Goal: Information Seeking & Learning: Learn about a topic

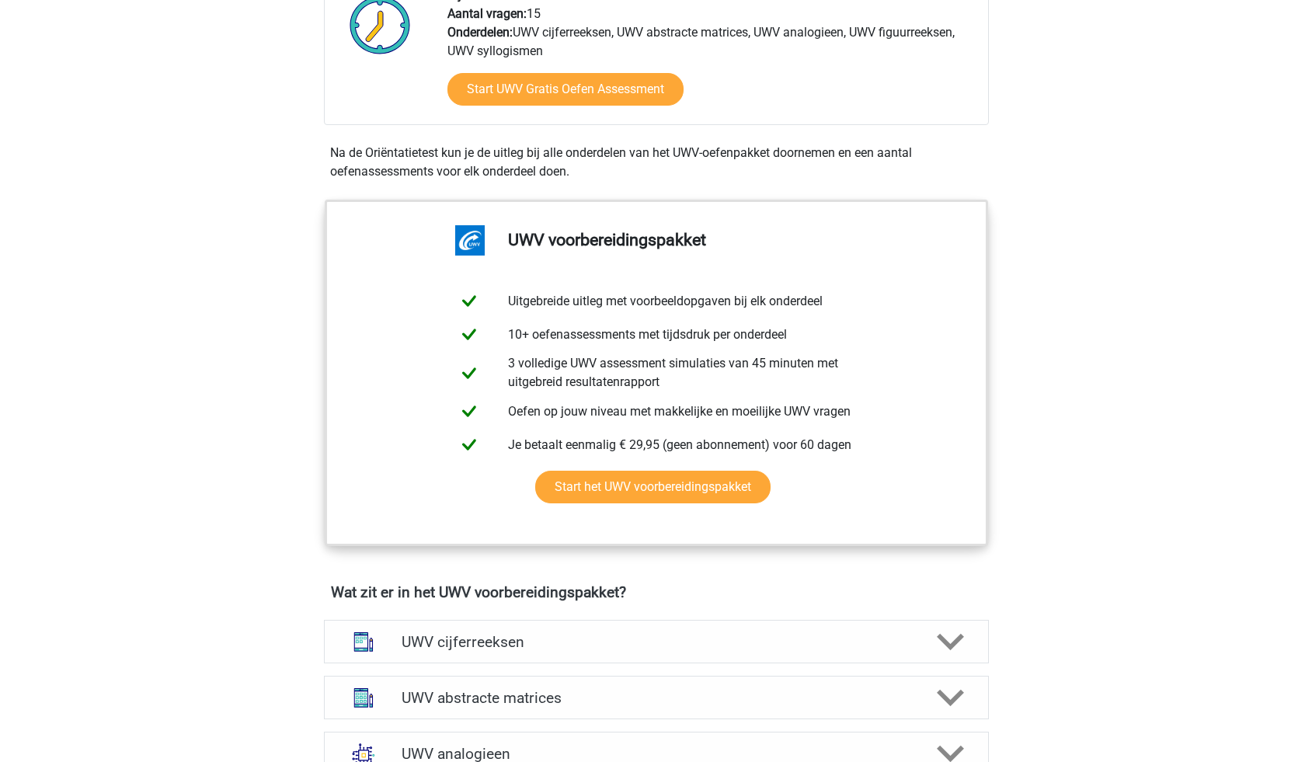
scroll to position [634, 0]
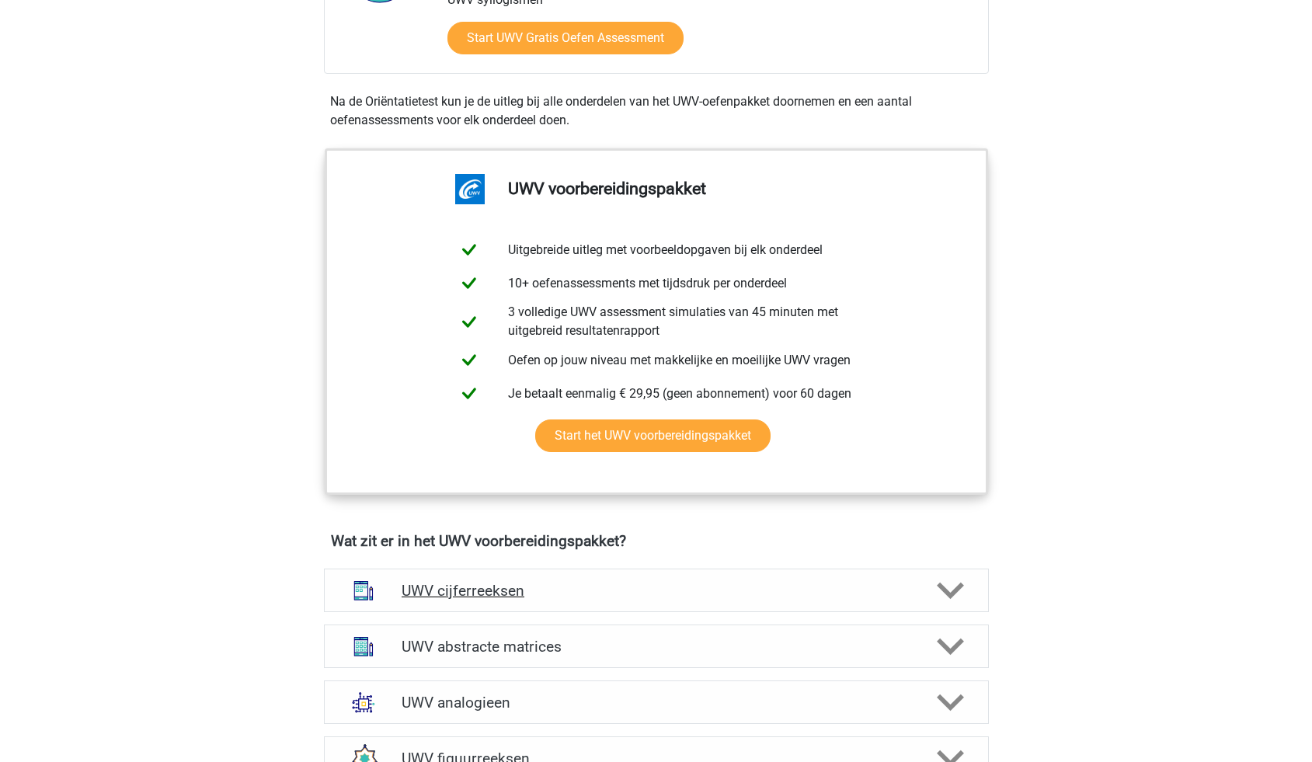
click at [948, 604] on icon at bounding box center [950, 590] width 27 height 27
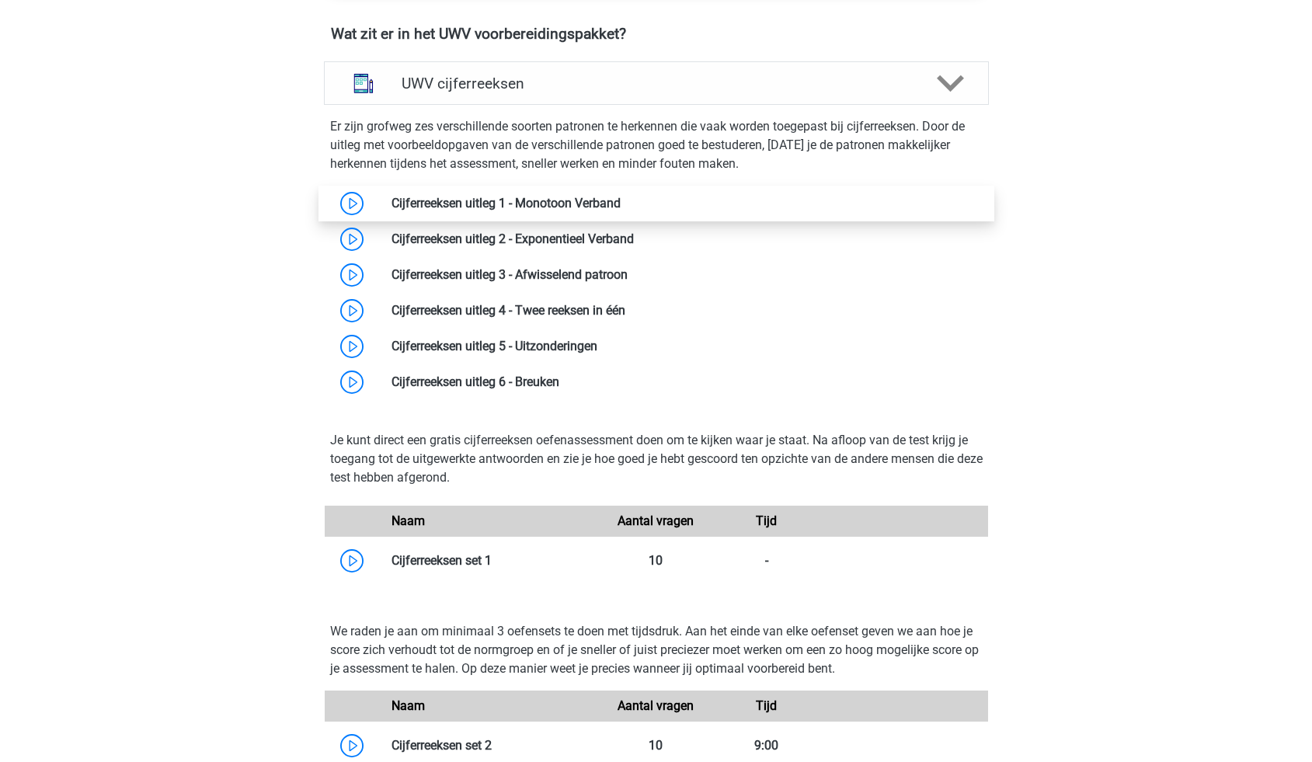
scroll to position [1109, 0]
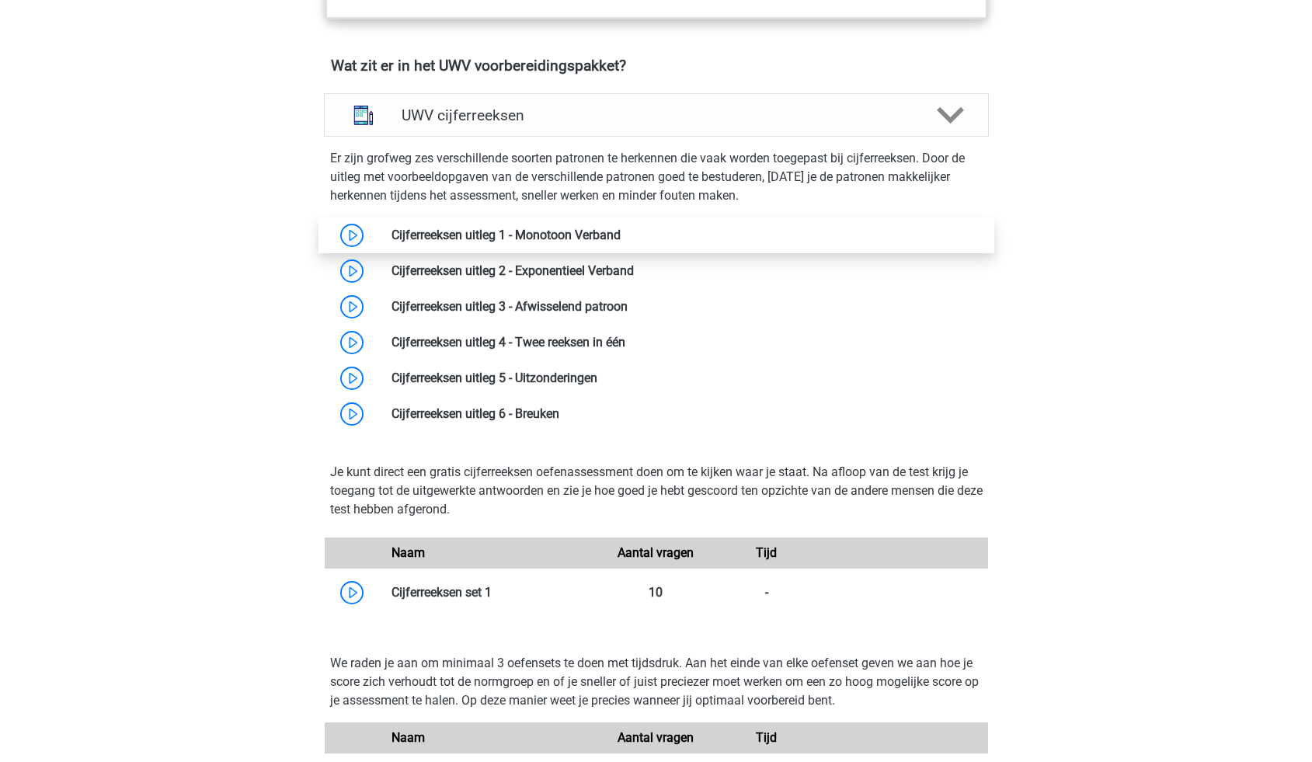
click at [621, 242] on link at bounding box center [621, 235] width 0 height 15
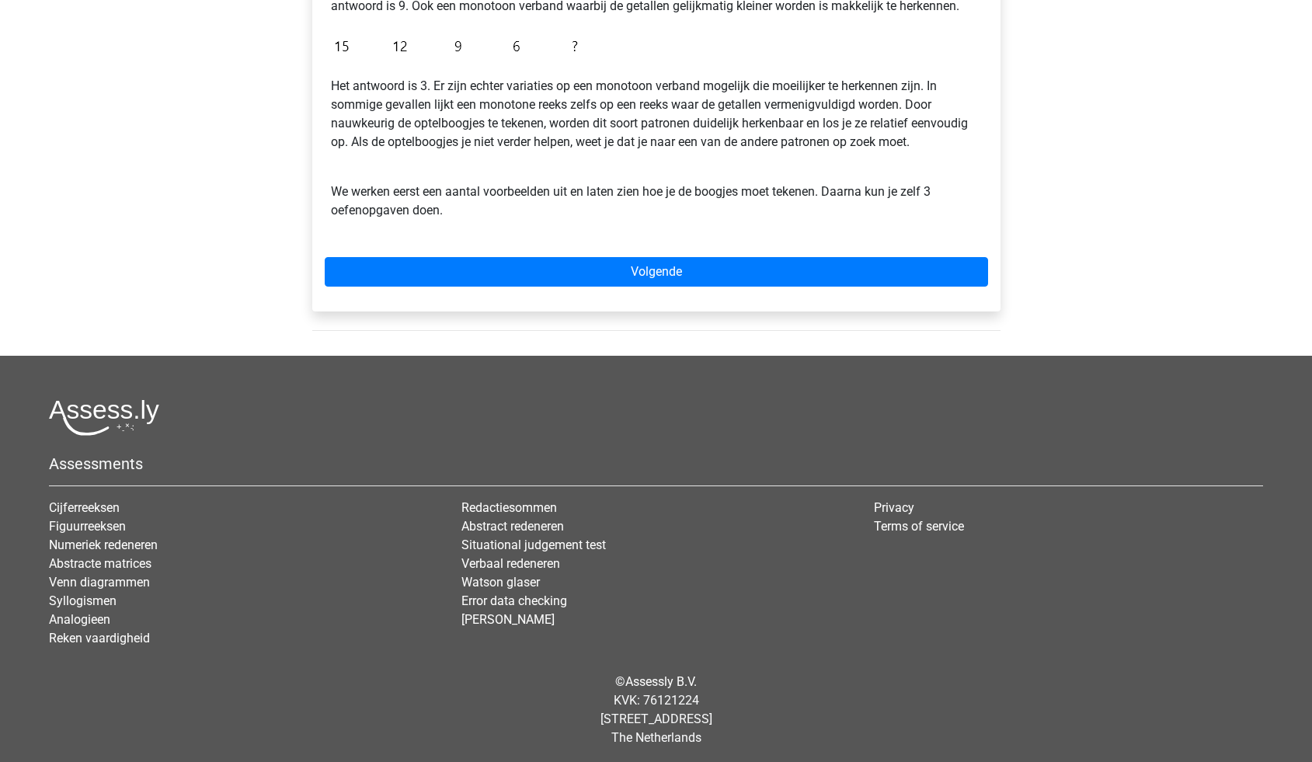
scroll to position [466, 0]
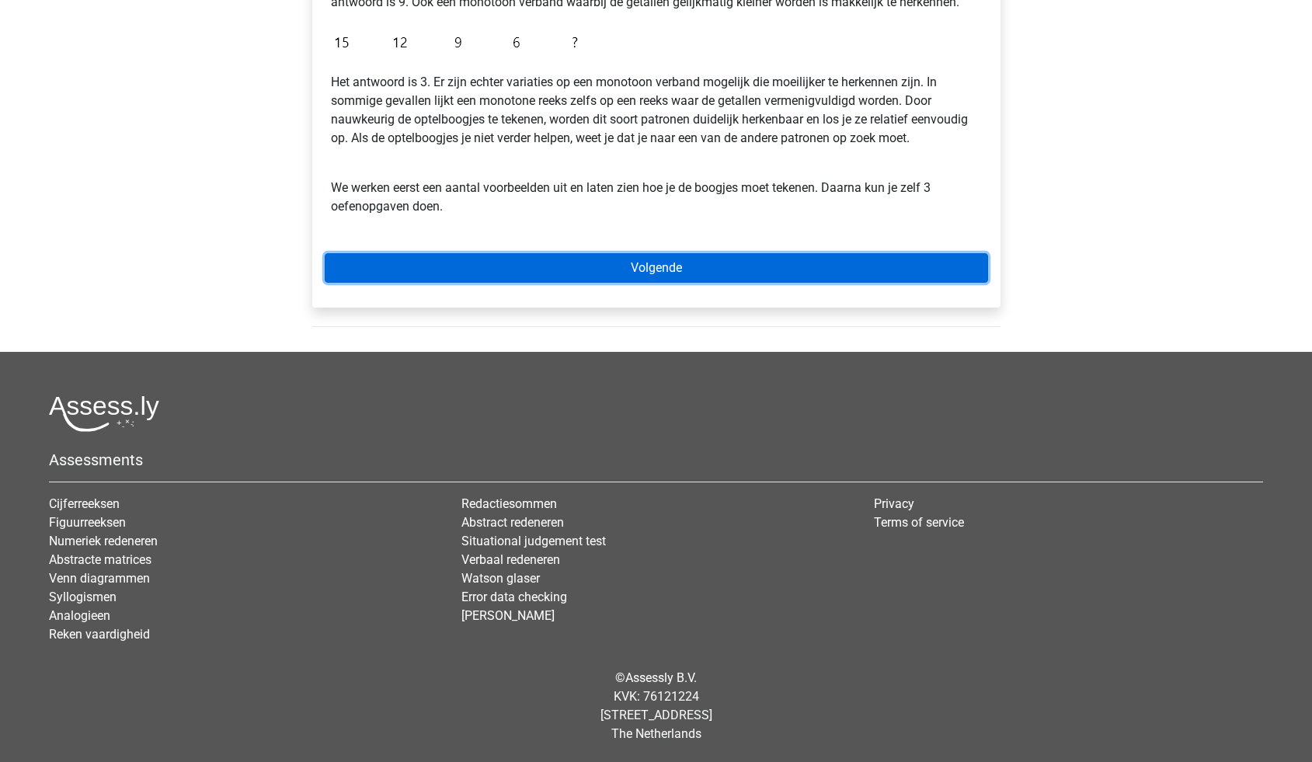
click at [643, 272] on link "Volgende" at bounding box center [656, 268] width 663 height 30
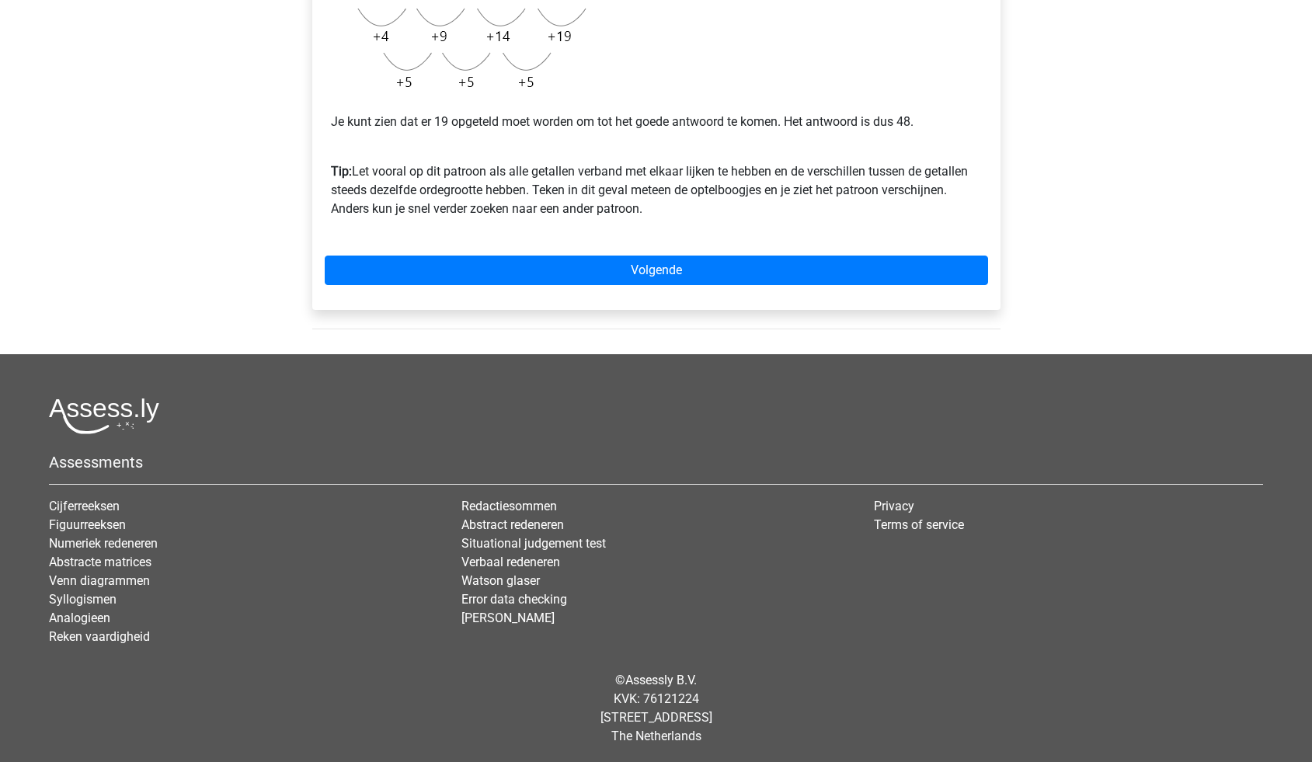
scroll to position [478, 0]
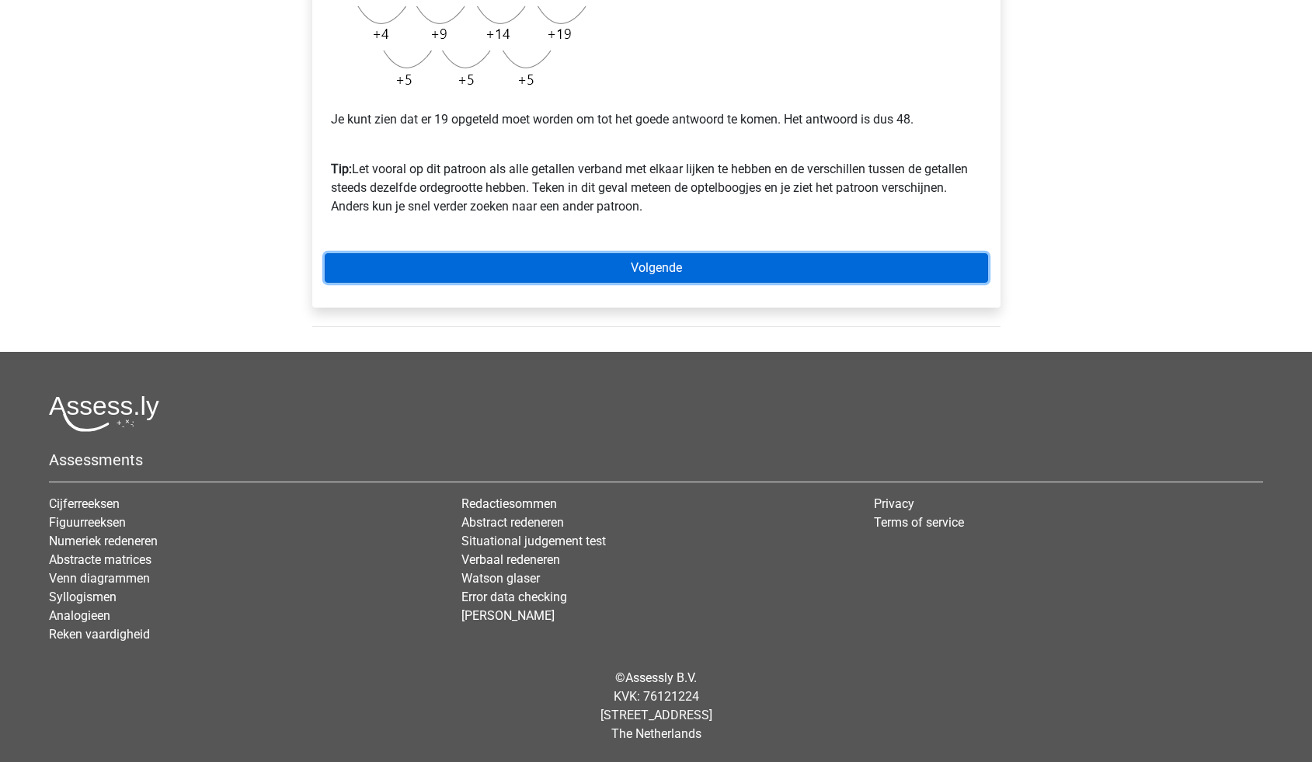
click at [666, 269] on link "Volgende" at bounding box center [656, 268] width 663 height 30
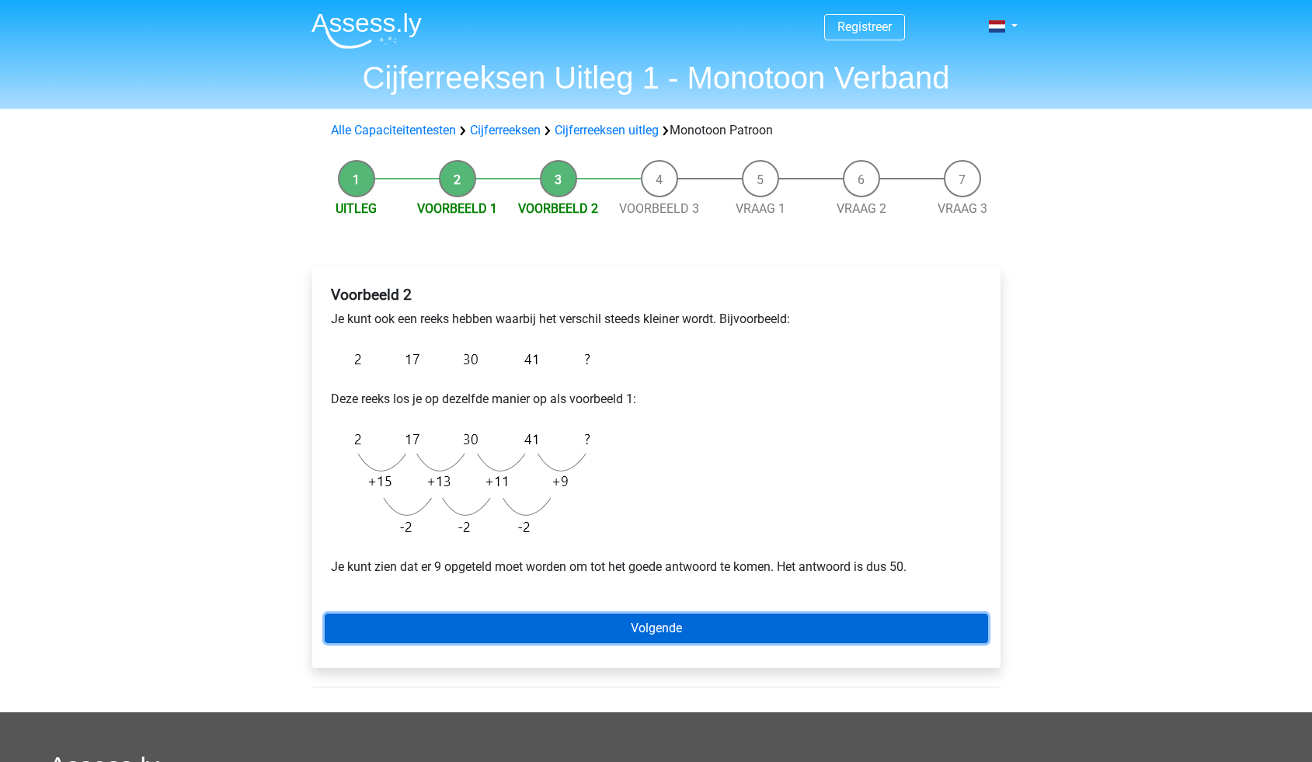
click at [704, 629] on link "Volgende" at bounding box center [656, 629] width 663 height 30
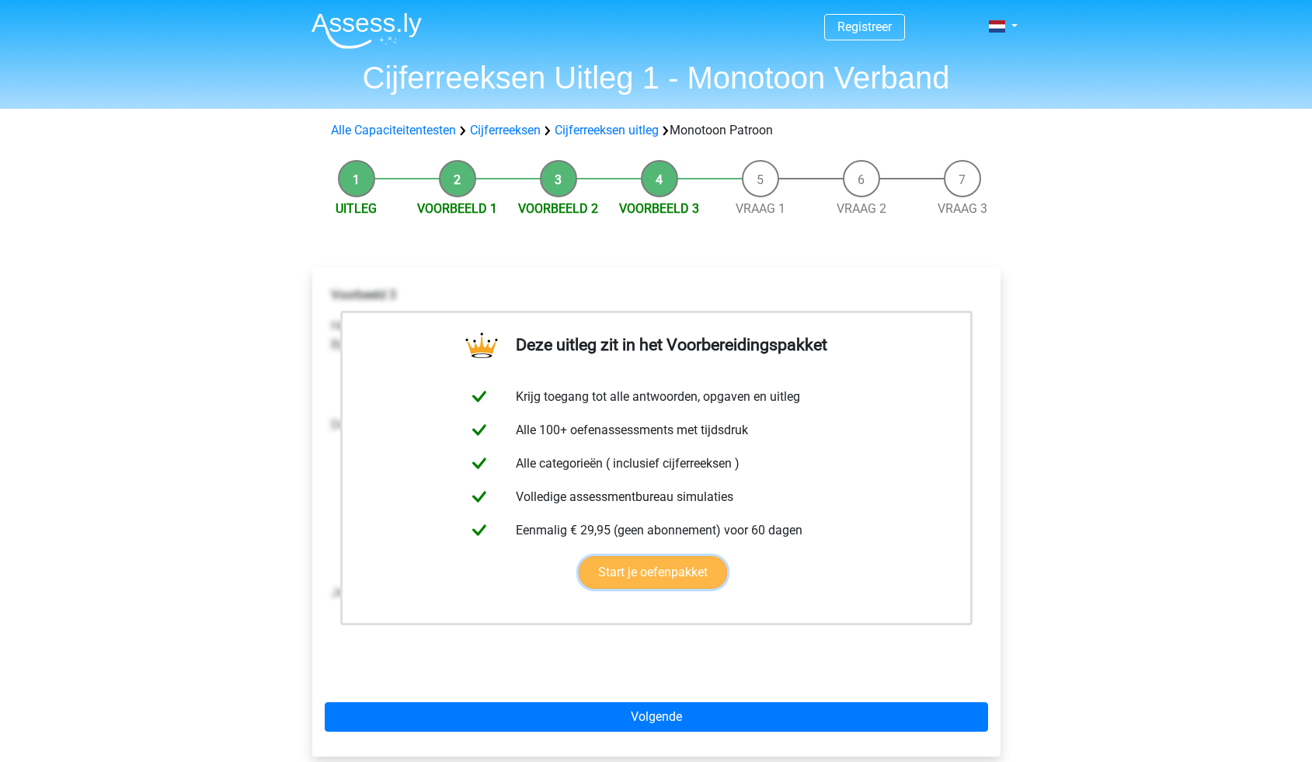
click at [669, 571] on link "Start je oefenpakket" at bounding box center [653, 572] width 148 height 33
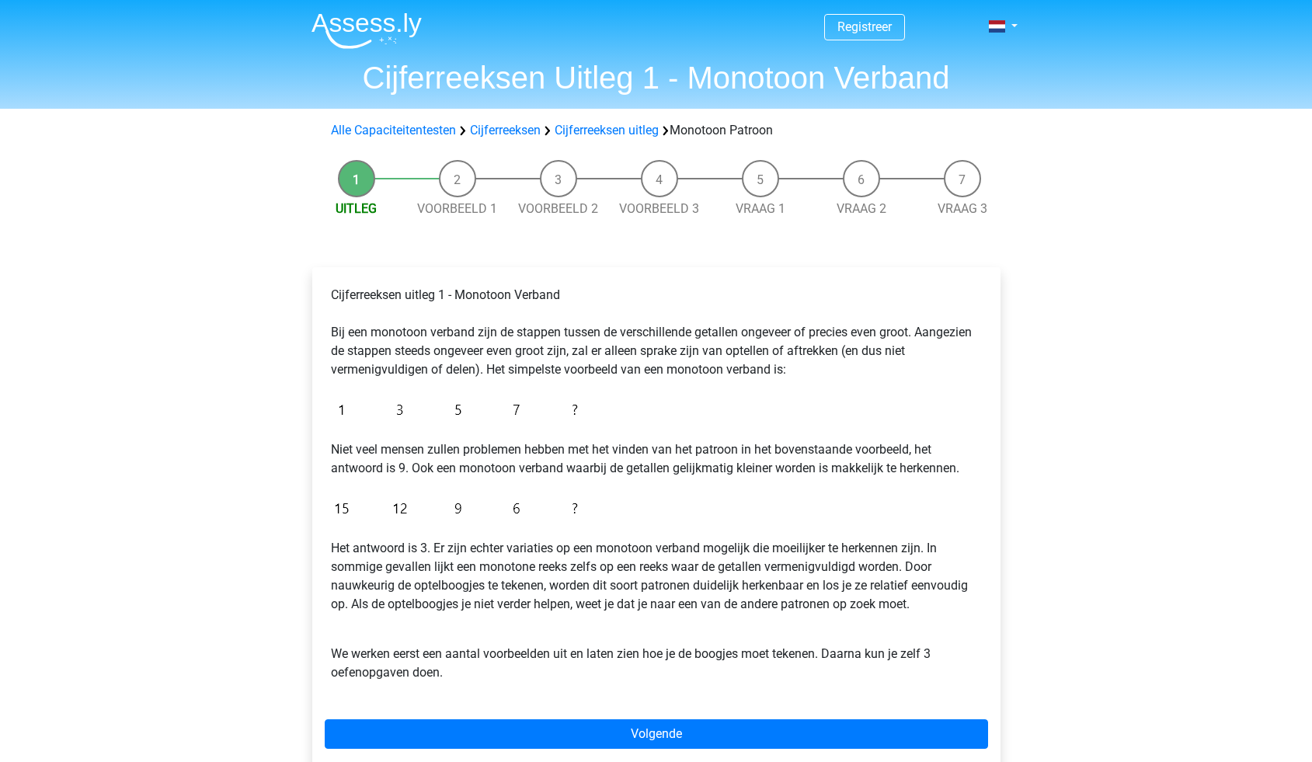
scroll to position [466, 0]
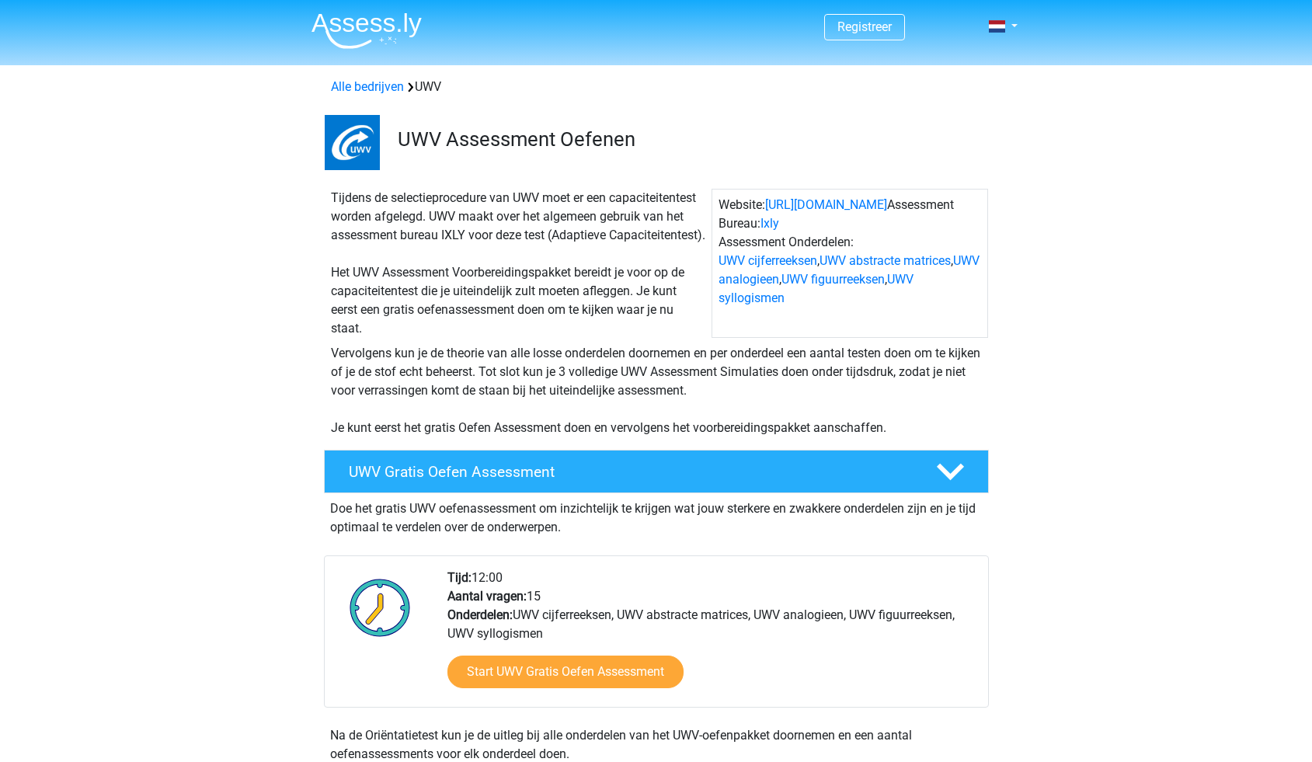
scroll to position [1109, 0]
